Goal: Information Seeking & Learning: Find specific fact

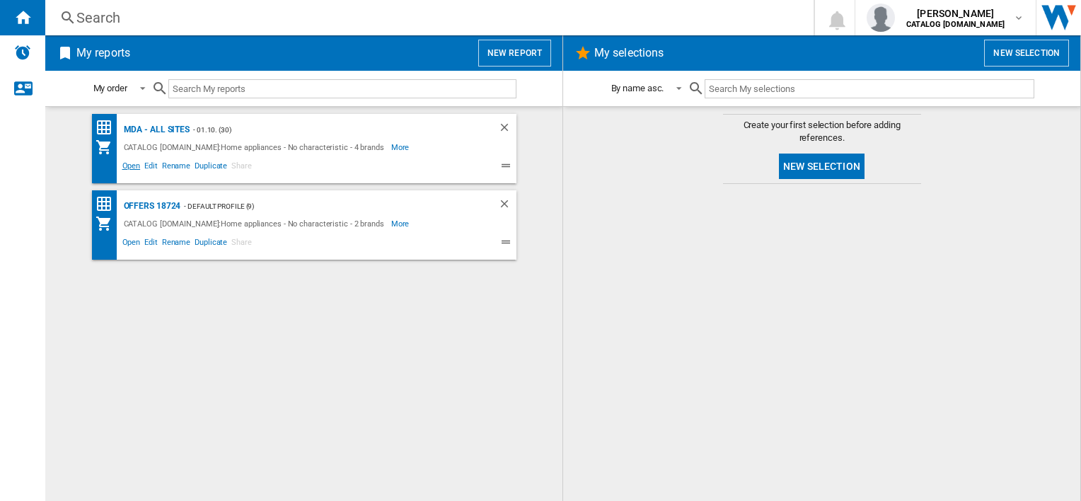
click at [130, 167] on span "Open" at bounding box center [131, 167] width 23 height 17
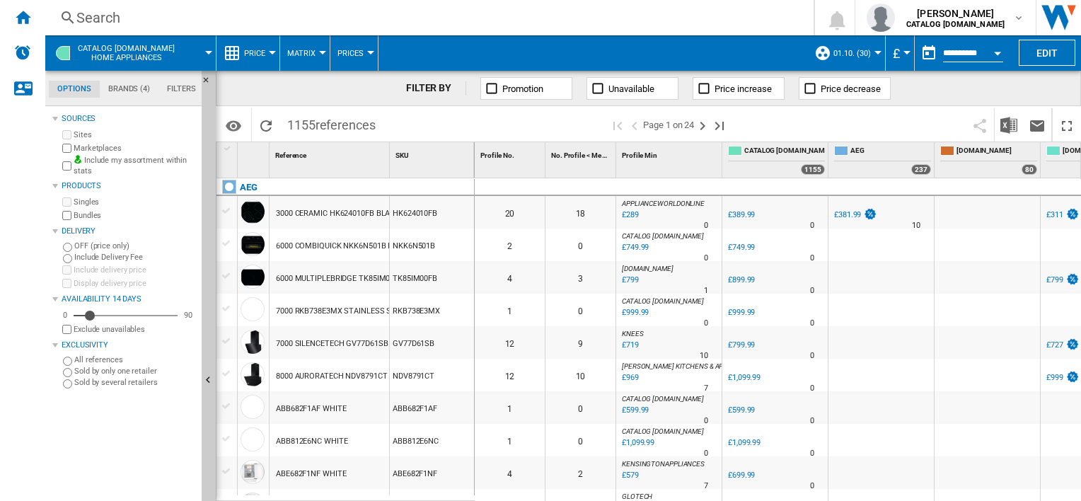
click at [499, 24] on div "Search" at bounding box center [426, 18] width 700 height 20
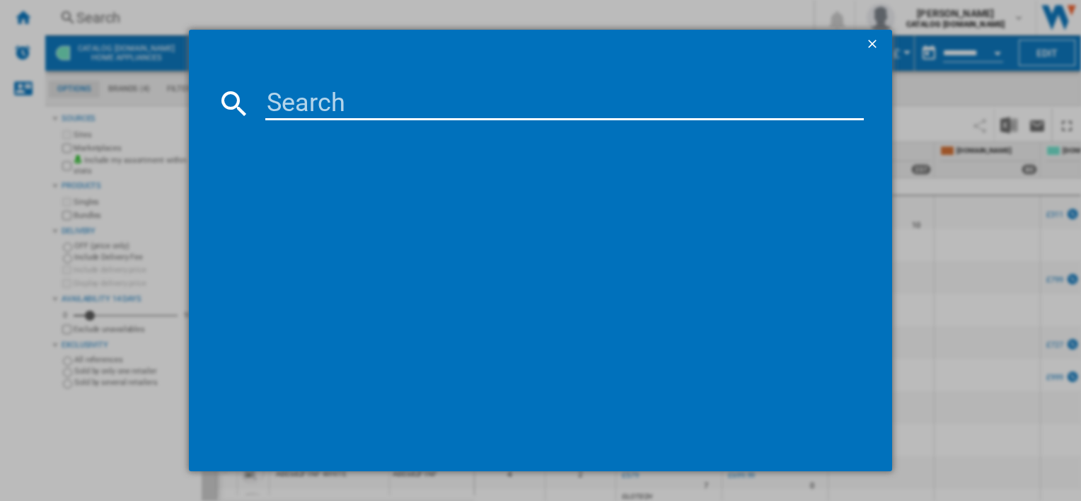
click at [471, 113] on input at bounding box center [564, 103] width 598 height 34
paste input "OSC5S185ES"
type input "OSC5S185ES"
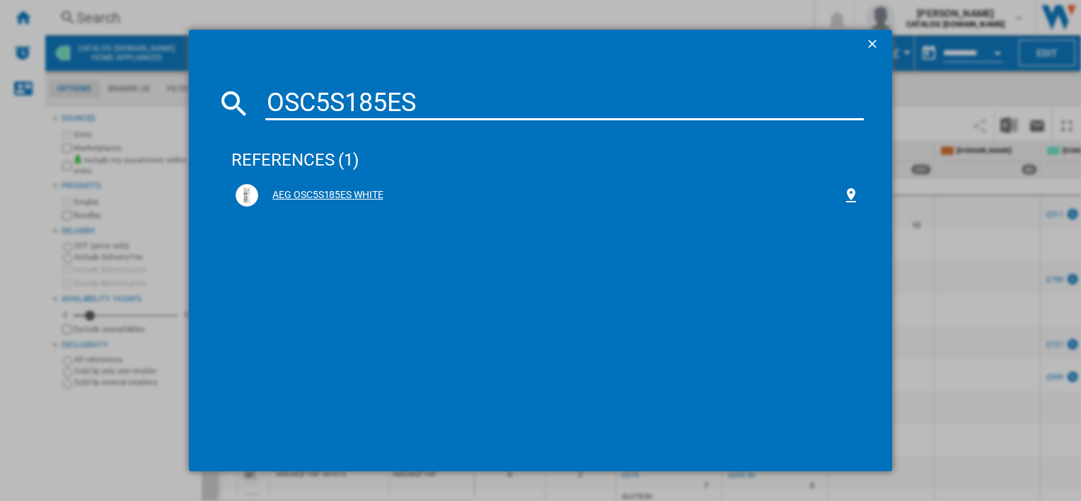
click at [363, 192] on div "AEG OSC5S185ES WHITE" at bounding box center [550, 195] width 584 height 14
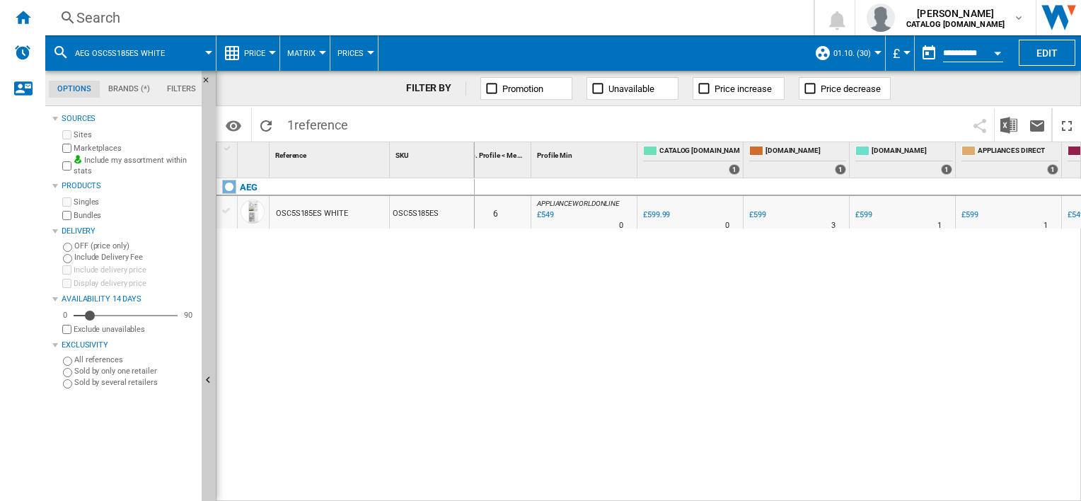
scroll to position [0, 86]
click at [563, 19] on div "Search" at bounding box center [426, 18] width 700 height 20
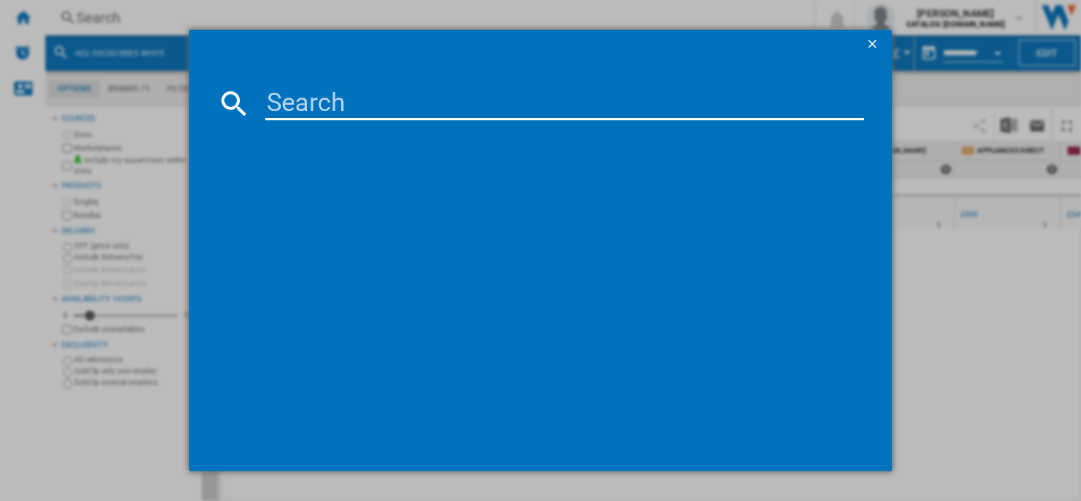
click at [482, 108] on input at bounding box center [564, 103] width 598 height 34
type input "HKB95820NB"
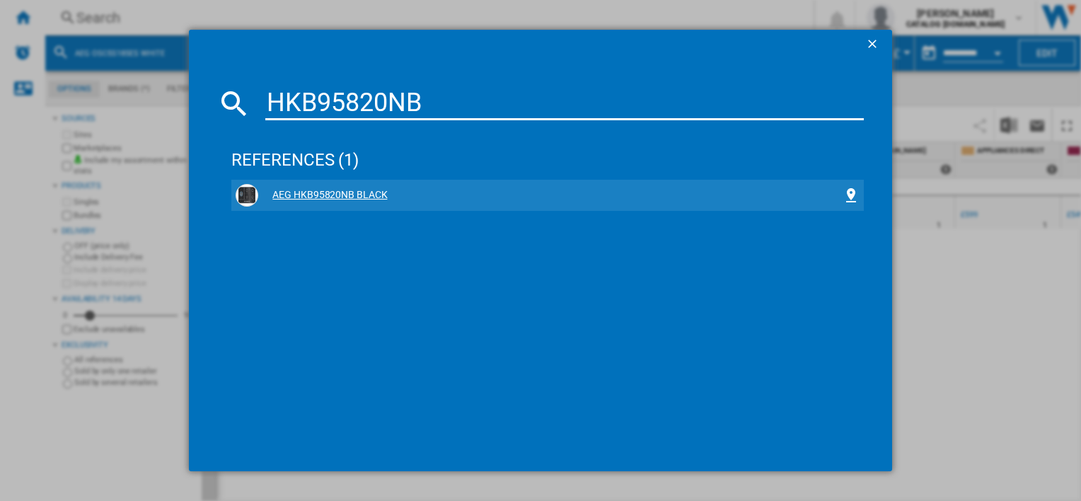
click at [366, 190] on div "AEG HKB95820NB BLACK" at bounding box center [550, 195] width 584 height 14
